Goal: Check status: Check status

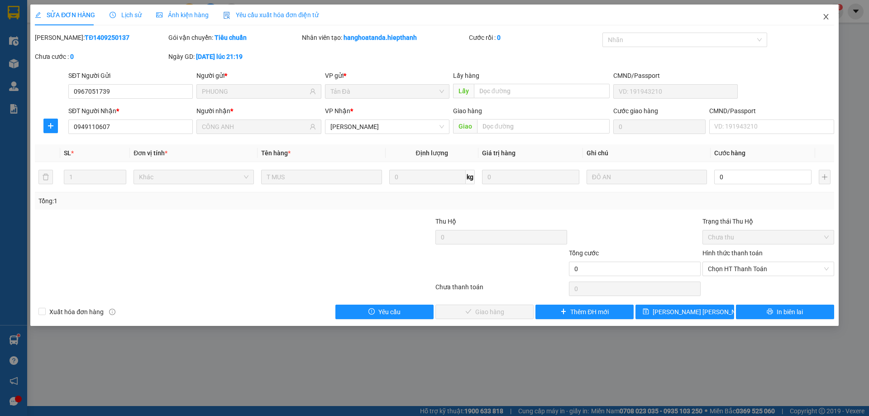
click at [824, 14] on icon "close" at bounding box center [825, 16] width 7 height 7
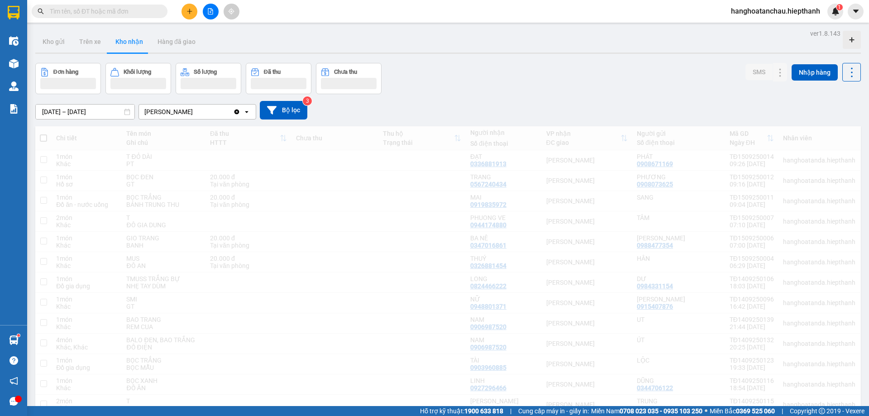
click at [131, 14] on input "text" at bounding box center [103, 11] width 107 height 10
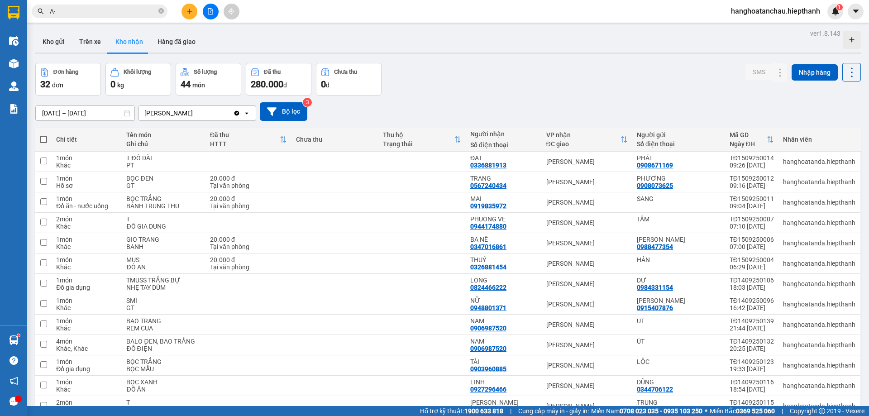
type input "A"
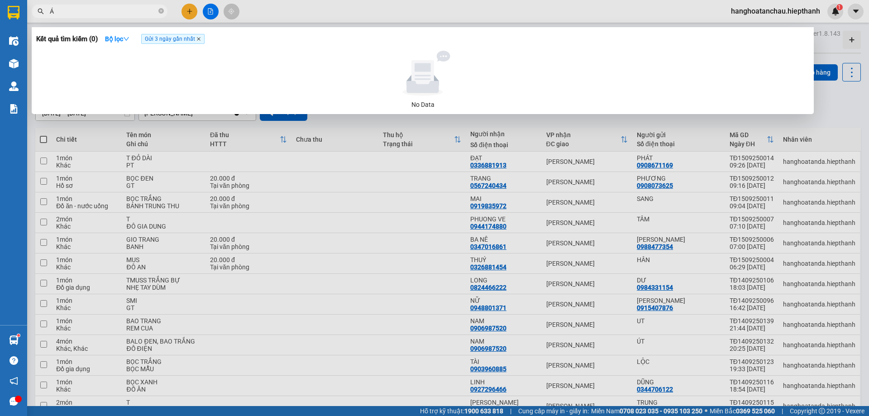
click at [200, 38] on icon "close" at bounding box center [198, 39] width 5 height 5
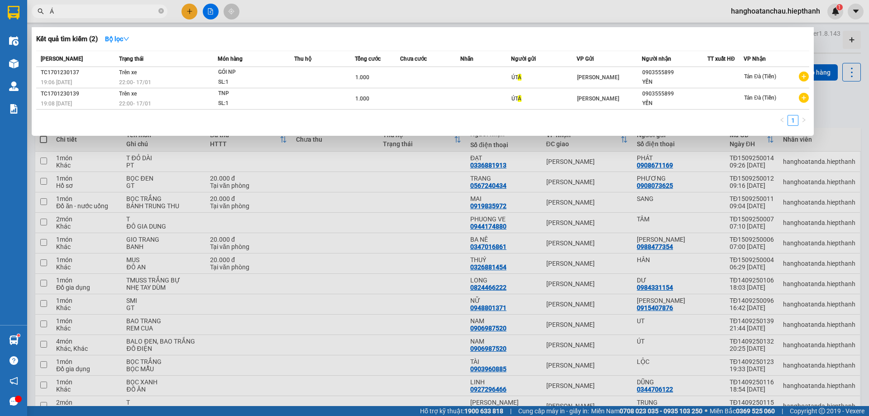
click at [95, 16] on input "Á" at bounding box center [103, 11] width 107 height 10
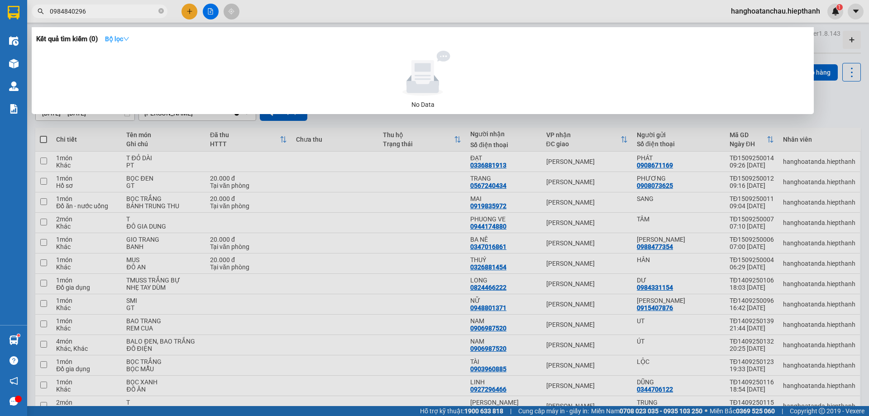
type input "0984840296"
click at [129, 38] on icon "down" at bounding box center [126, 39] width 5 height 4
click at [388, 37] on div "Kết quả tìm kiếm ( 0 ) Bộ lọc" at bounding box center [422, 39] width 773 height 14
click at [129, 37] on icon "down" at bounding box center [126, 39] width 6 height 6
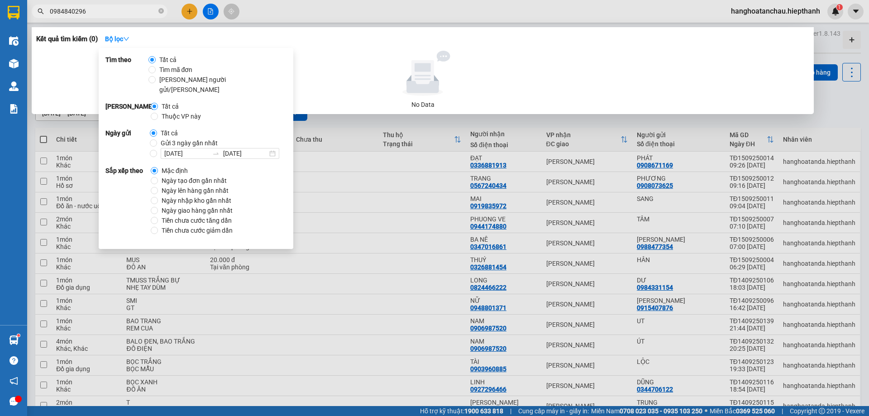
click at [208, 138] on span "Gửi 3 ngày gần nhất" at bounding box center [189, 143] width 64 height 10
click at [157, 139] on input "Gửi 3 ngày gần nhất" at bounding box center [153, 142] width 7 height 7
radio input "true"
click at [160, 128] on span "Tất cả" at bounding box center [169, 133] width 24 height 10
click at [157, 129] on input "Tất cả" at bounding box center [153, 132] width 7 height 7
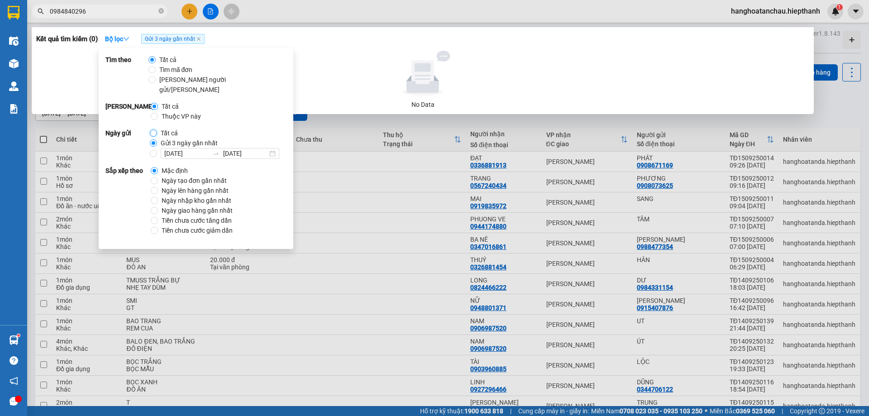
radio input "true"
radio input "false"
click at [338, 50] on div "Kết quả tìm kiếm ( 0 ) Bộ lọc No Data" at bounding box center [423, 70] width 782 height 87
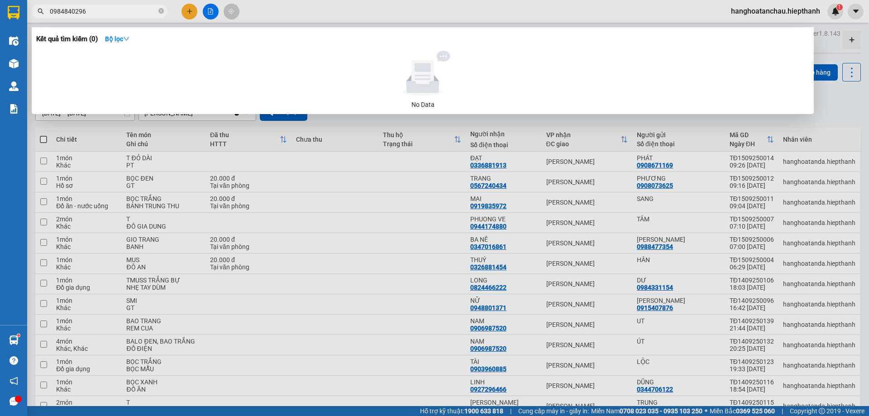
click at [210, 15] on div at bounding box center [434, 208] width 869 height 416
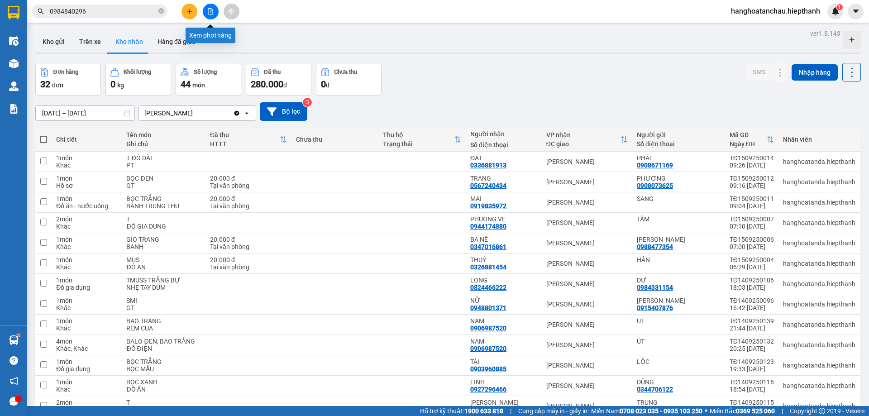
click at [210, 15] on button at bounding box center [211, 12] width 16 height 16
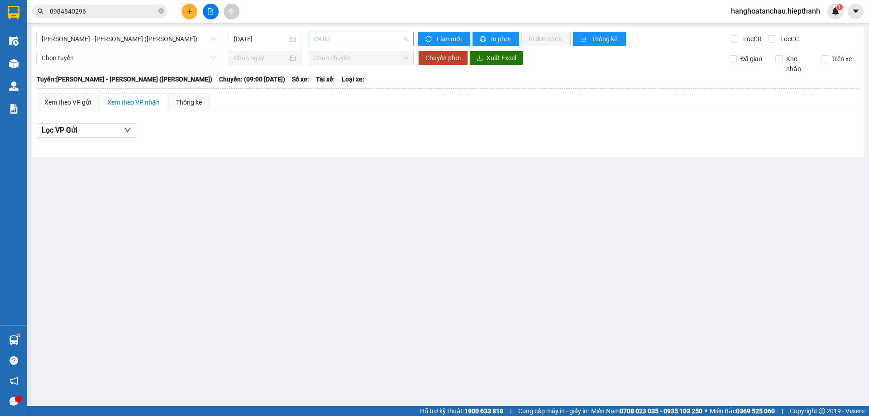
click at [328, 35] on span "09:00" at bounding box center [361, 39] width 94 height 14
click at [175, 34] on span "[PERSON_NAME] - [PERSON_NAME] ([PERSON_NAME])" at bounding box center [129, 39] width 174 height 14
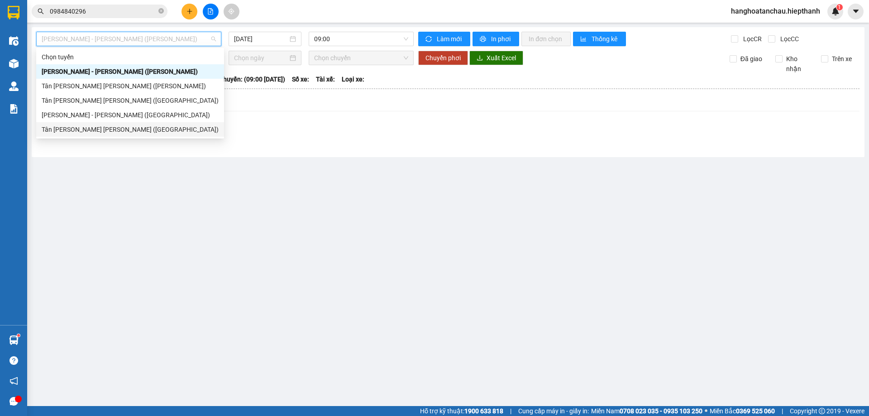
click at [132, 129] on div "Tân [PERSON_NAME] [PERSON_NAME] ([GEOGRAPHIC_DATA])" at bounding box center [130, 129] width 177 height 10
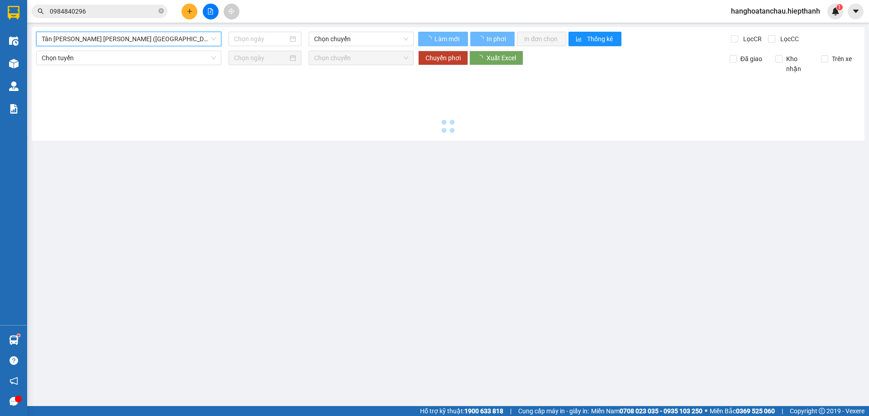
type input "[DATE]"
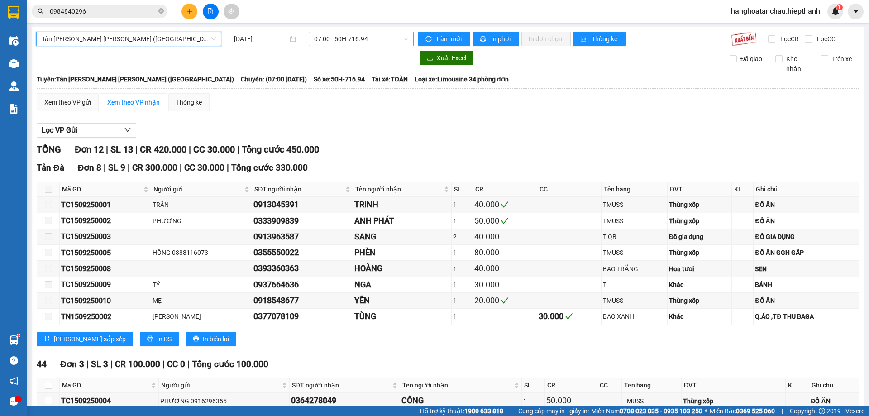
click at [348, 42] on span "07:00 - 50H-716.94" at bounding box center [361, 39] width 94 height 14
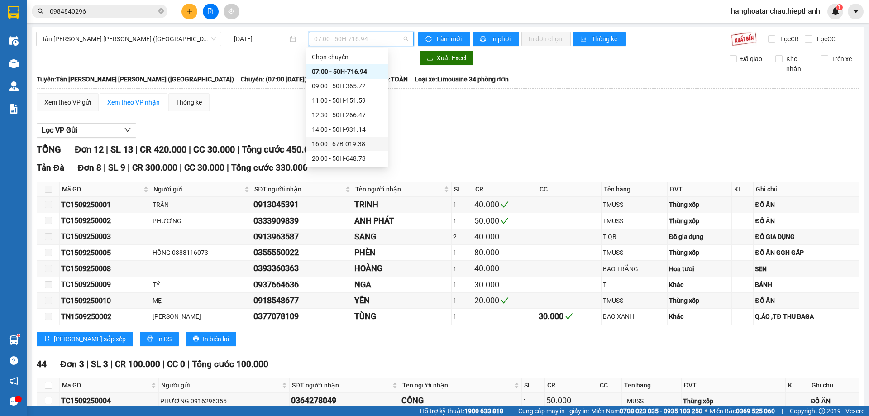
click at [508, 143] on div "[PERSON_NAME] 12 | SL 13 | CR 420.000 | CC 30.000 | [PERSON_NAME] 450.000" at bounding box center [448, 150] width 823 height 14
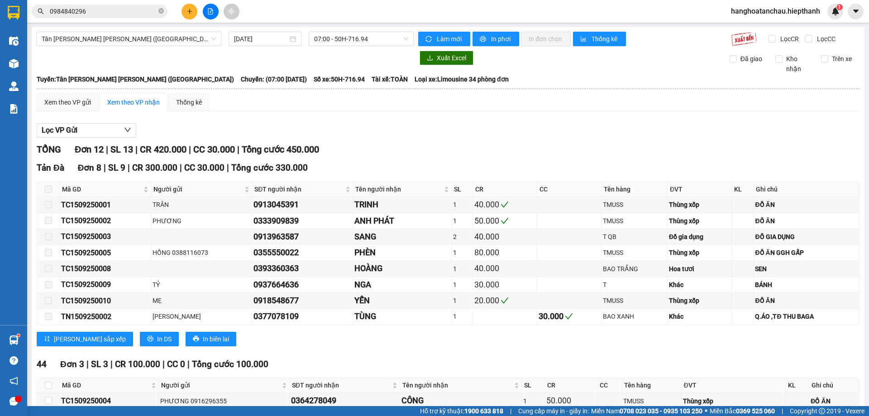
click at [332, 47] on div "[GEOGRAPHIC_DATA][PERSON_NAME][GEOGRAPHIC_DATA][PERSON_NAME] (Giường) [DATE] 07…" at bounding box center [448, 297] width 833 height 540
click at [337, 43] on span "07:00 - 50H-716.94" at bounding box center [361, 39] width 94 height 14
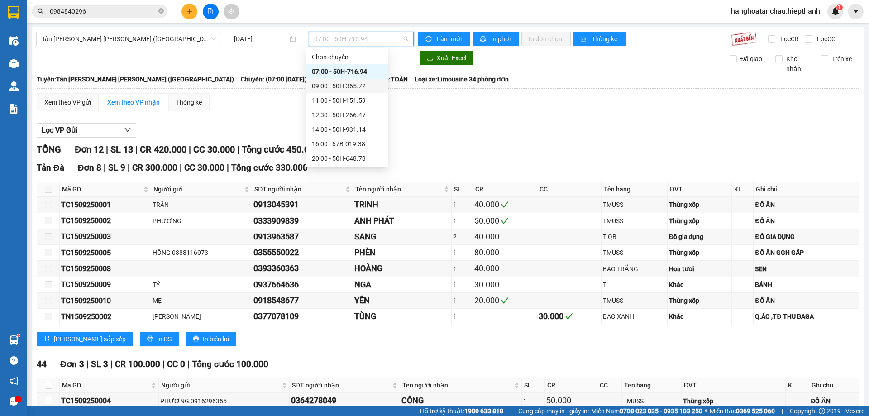
click at [332, 80] on div "09:00 - 50H-365.72" at bounding box center [346, 86] width 81 height 14
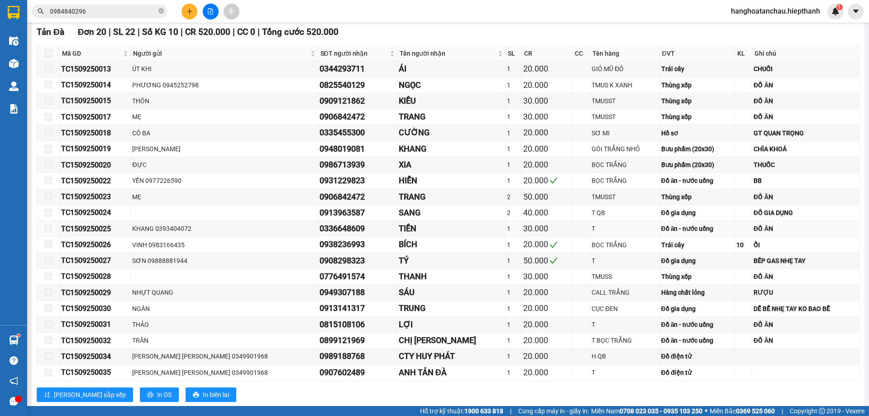
scroll to position [300, 0]
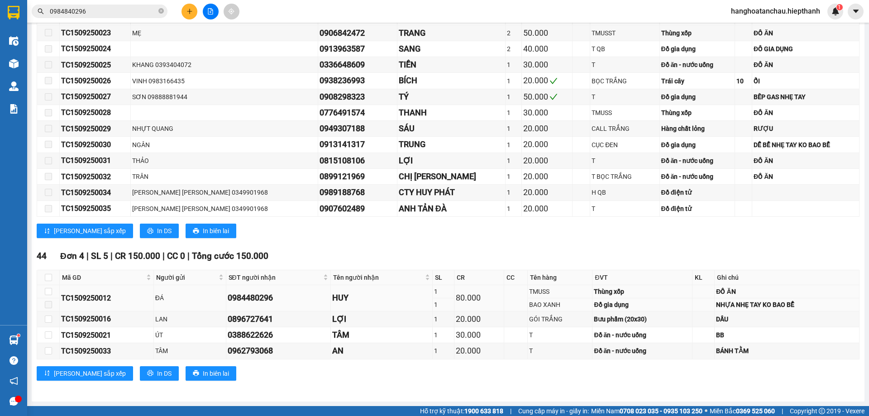
click at [265, 296] on div "0984480296" at bounding box center [278, 297] width 101 height 13
click at [267, 296] on div "0984480296" at bounding box center [278, 297] width 101 height 13
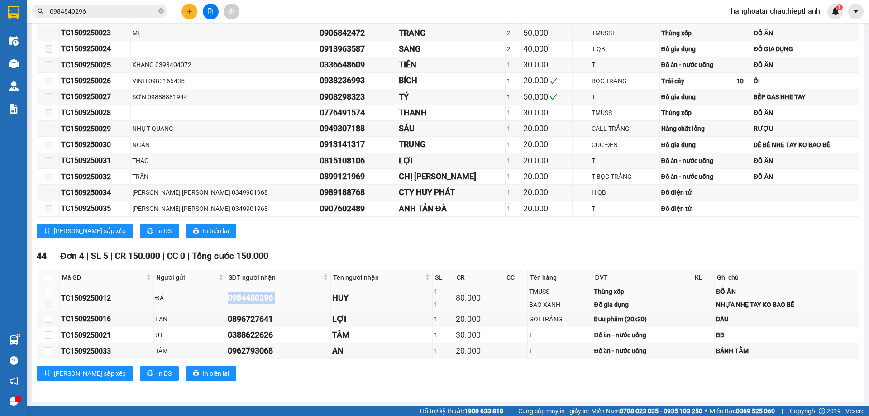
click at [296, 305] on td "0984480296" at bounding box center [278, 298] width 105 height 26
click at [265, 299] on div "0984480296" at bounding box center [278, 297] width 101 height 13
click at [282, 302] on div "0984480296" at bounding box center [278, 297] width 101 height 13
click at [265, 301] on div "0984480296" at bounding box center [278, 297] width 101 height 13
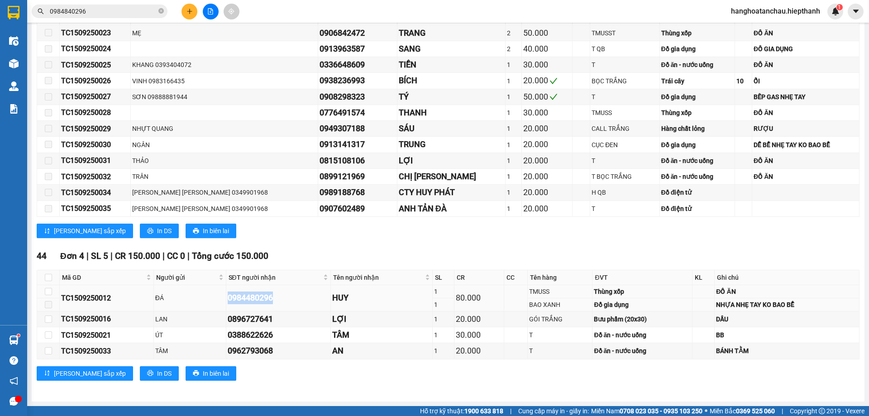
click at [265, 301] on div "0984480296" at bounding box center [278, 297] width 101 height 13
